Goal: Navigation & Orientation: Find specific page/section

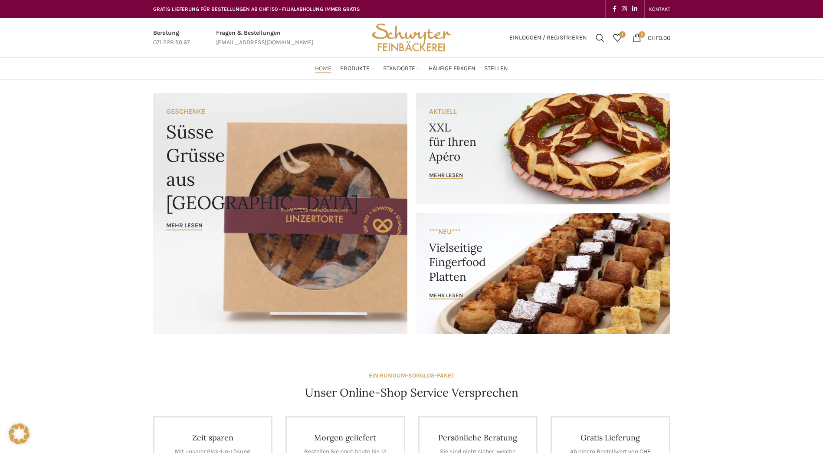
click at [456, 132] on link "Banner link" at bounding box center [543, 148] width 254 height 111
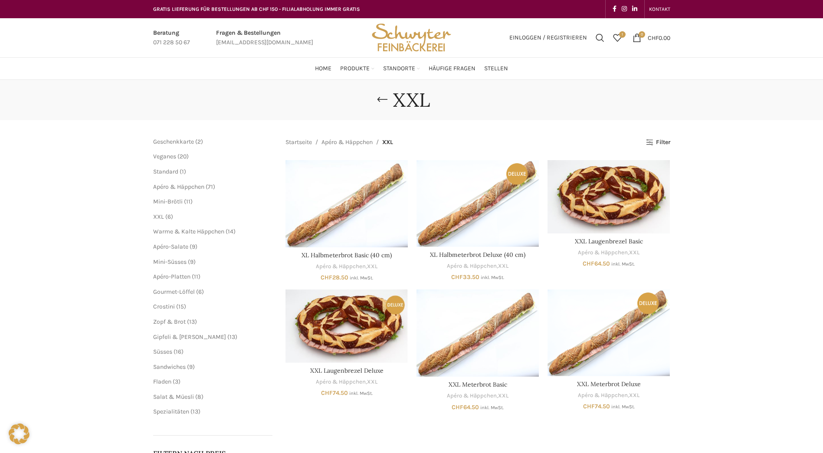
click at [177, 154] on span "20 20 Produkte" at bounding box center [182, 156] width 13 height 7
click at [175, 157] on span "Veganes" at bounding box center [164, 156] width 23 height 7
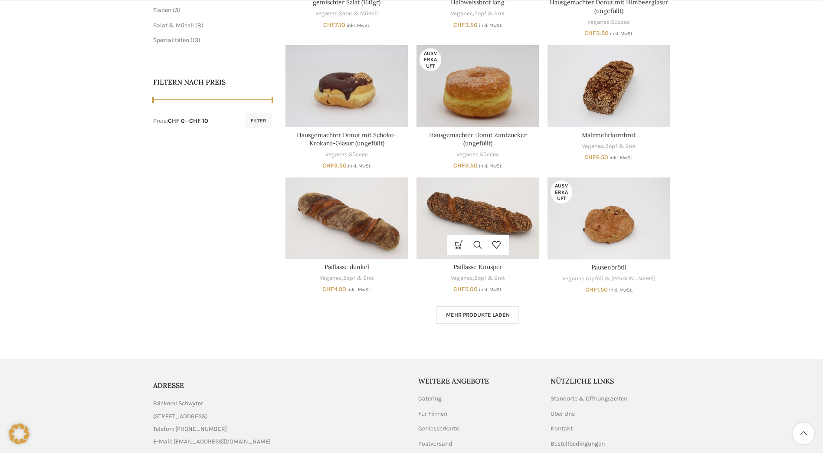
scroll to position [434, 0]
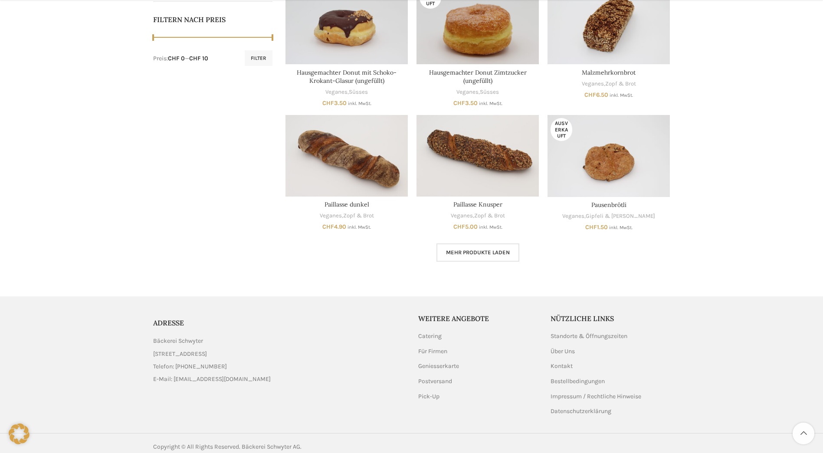
click at [546, 254] on div "Mehr Produkte laden Lädt..." at bounding box center [477, 252] width 385 height 18
click at [492, 252] on span "Mehr Produkte laden" at bounding box center [478, 252] width 64 height 7
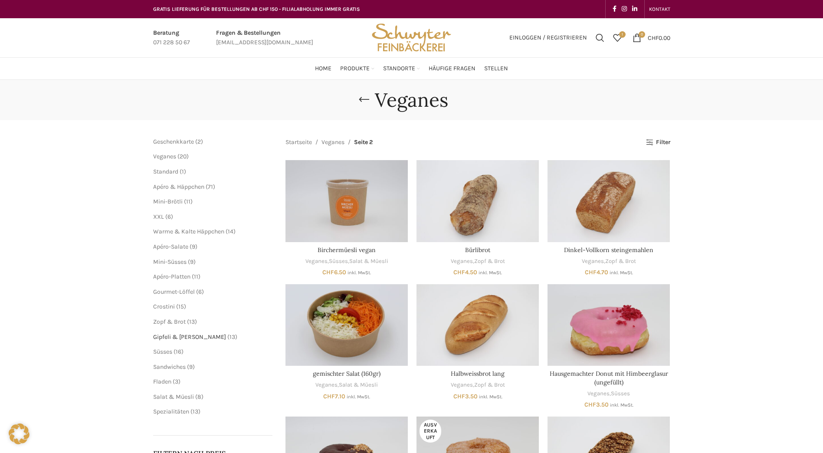
click at [187, 338] on span "Gipfeli & [PERSON_NAME]" at bounding box center [189, 336] width 73 height 7
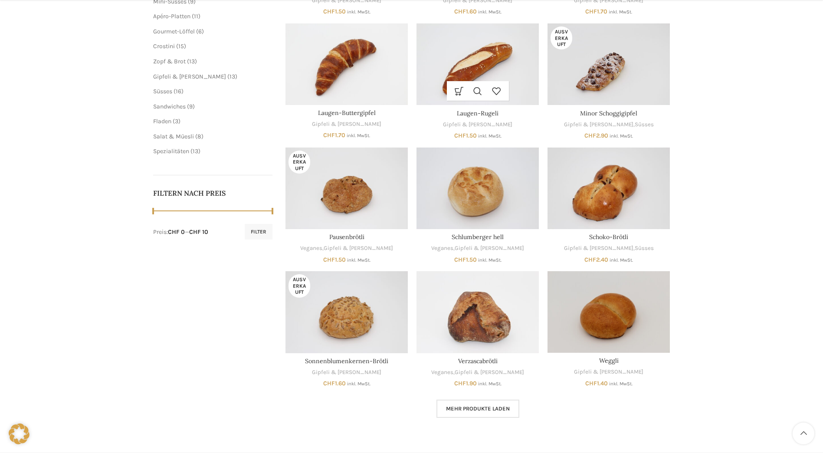
scroll to position [304, 0]
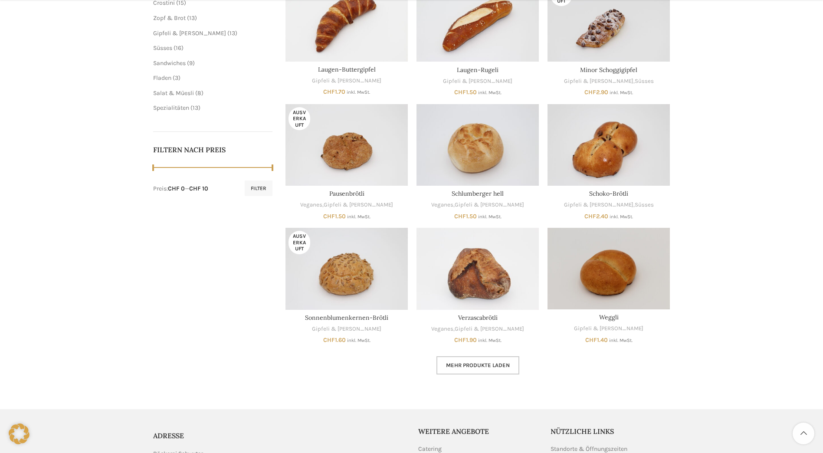
click at [500, 374] on link "Mehr Produkte laden" at bounding box center [477, 365] width 83 height 18
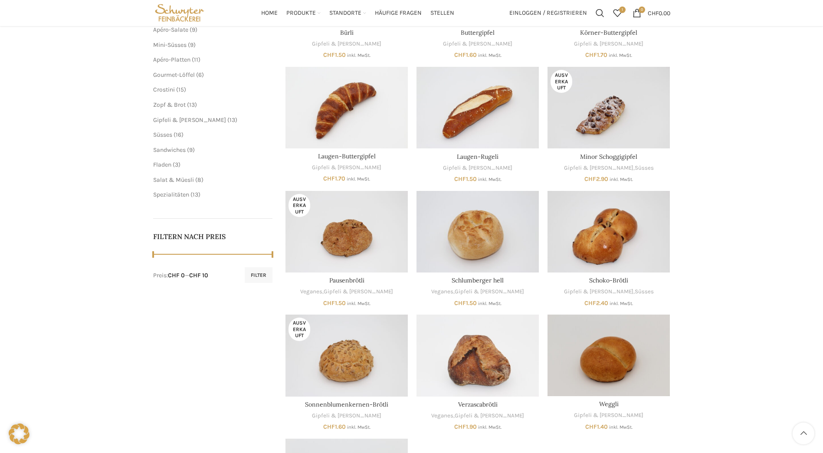
scroll to position [174, 0]
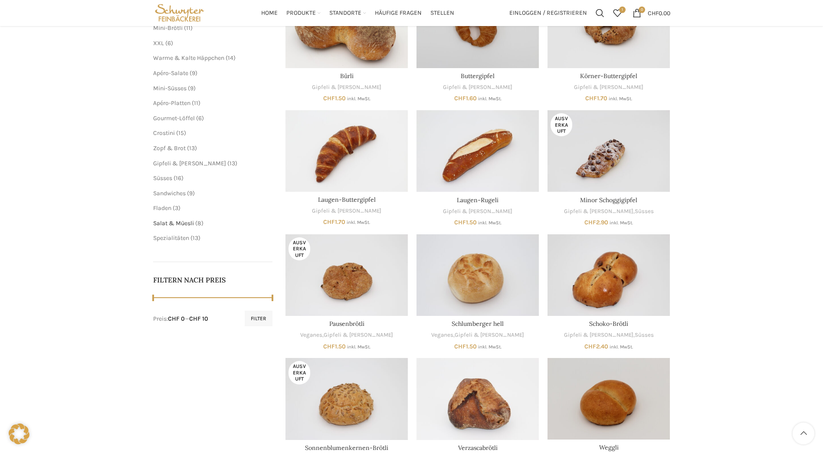
click at [192, 222] on span "Salat & Müesli" at bounding box center [173, 223] width 41 height 7
